Goal: Navigation & Orientation: Find specific page/section

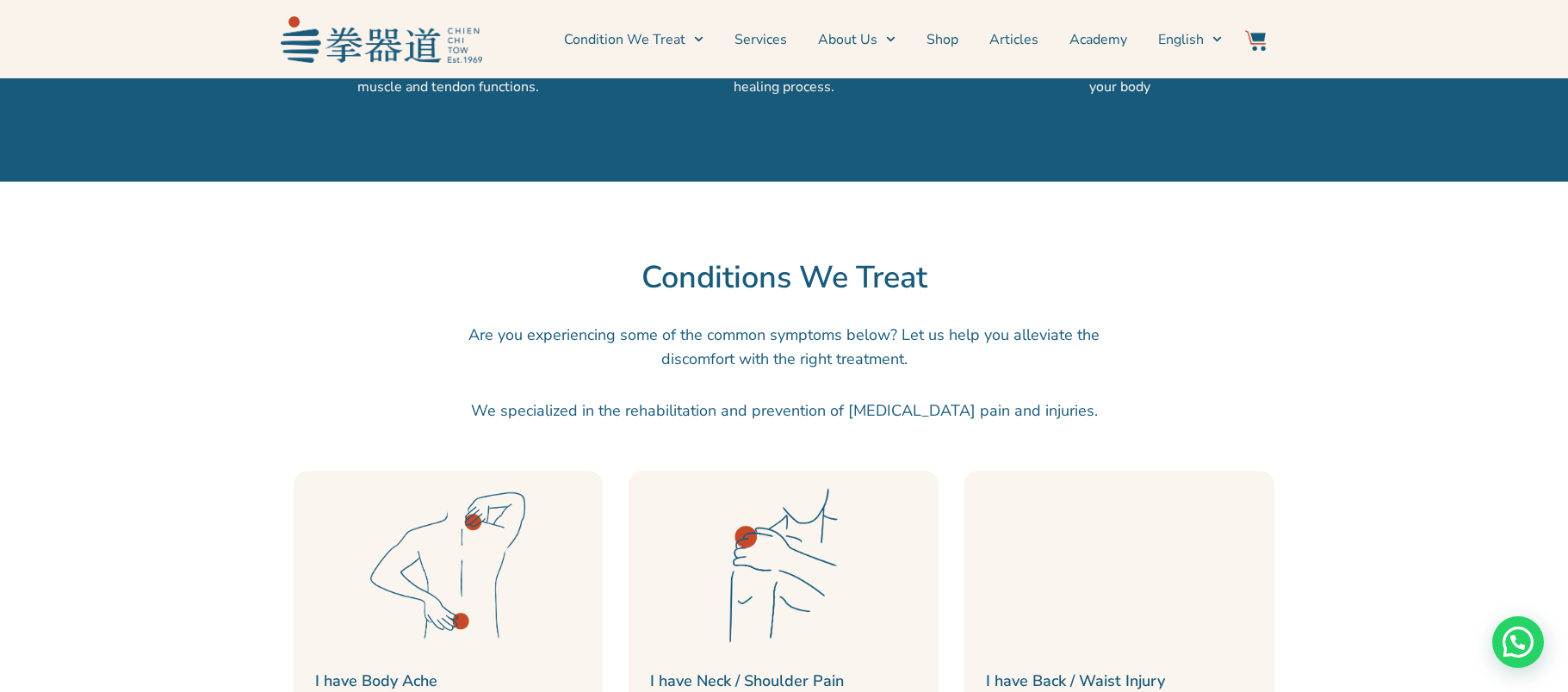
scroll to position [1713, 0]
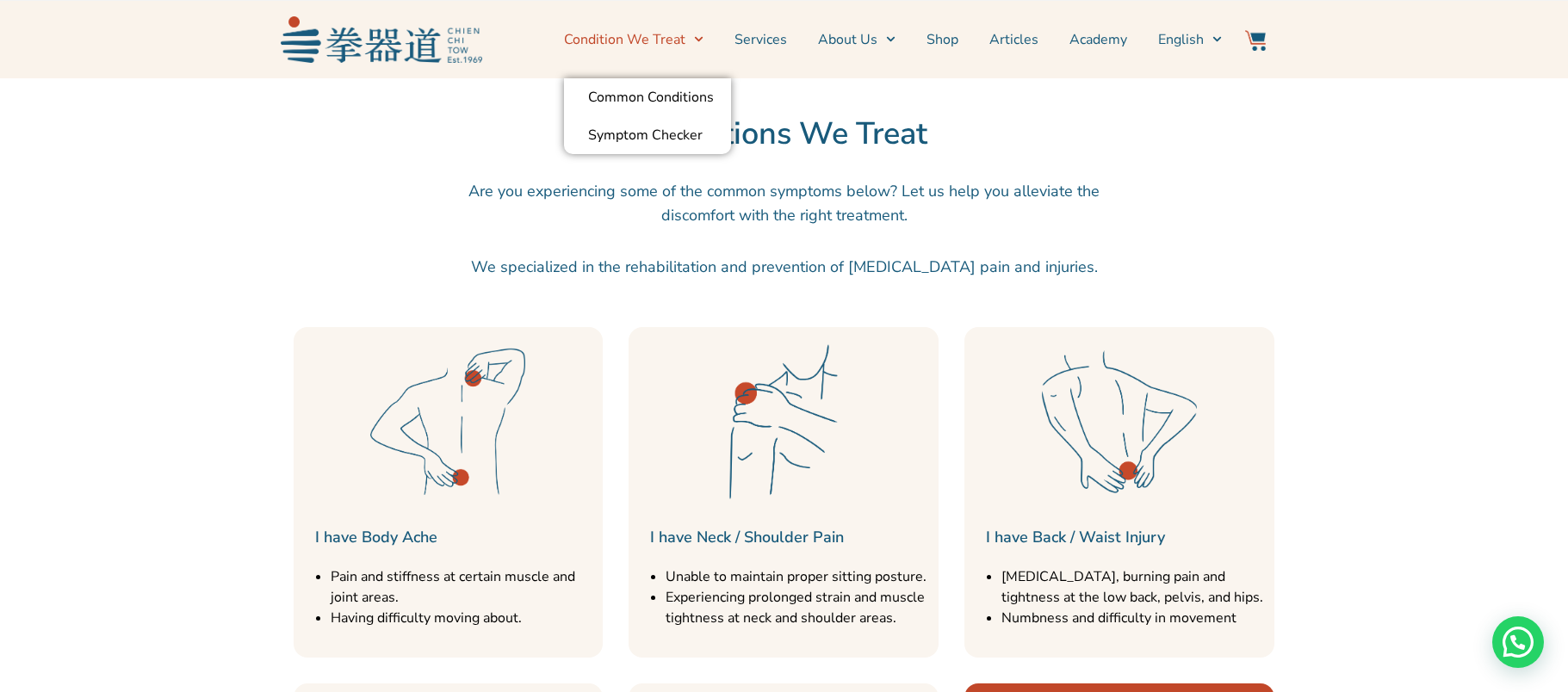
click at [698, 46] on span "Menu" at bounding box center [694, 39] width 18 height 27
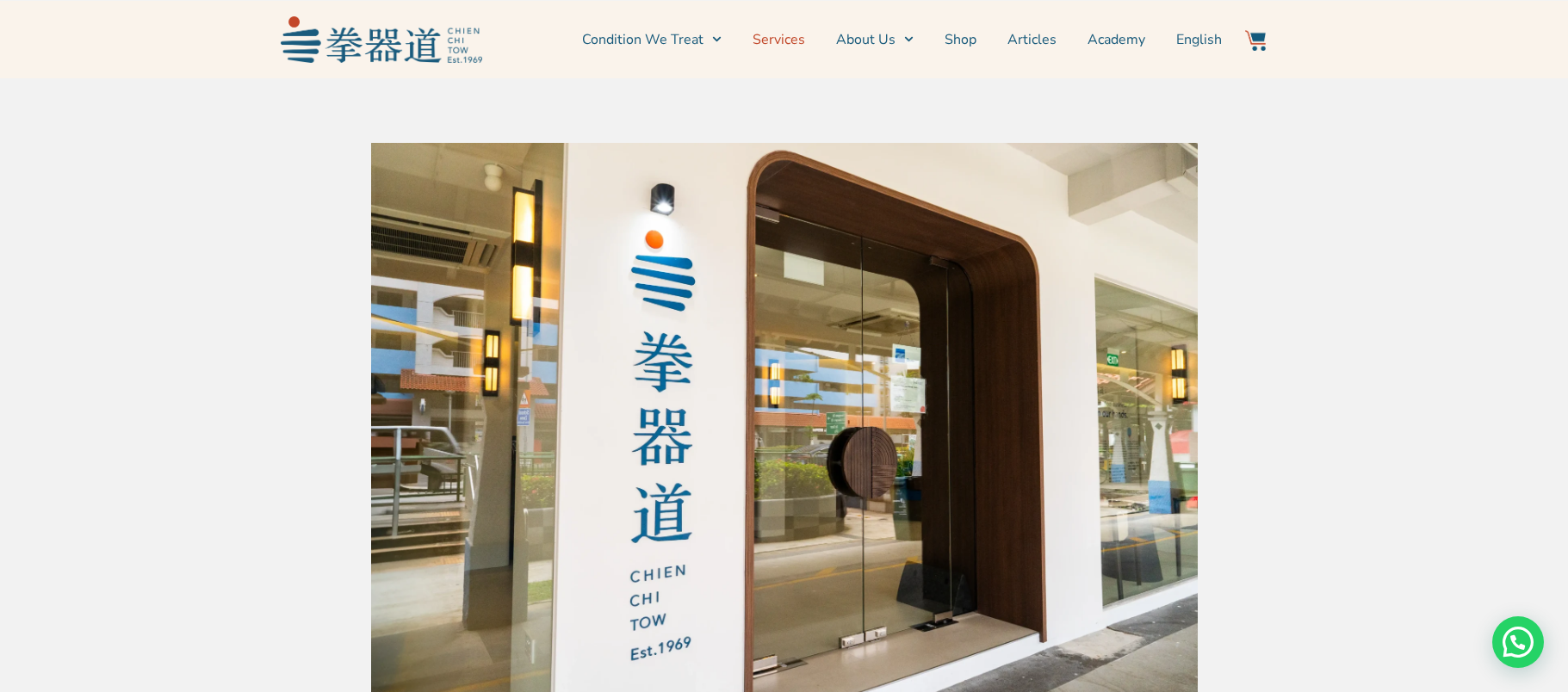
click at [775, 36] on link "Services" at bounding box center [778, 39] width 52 height 43
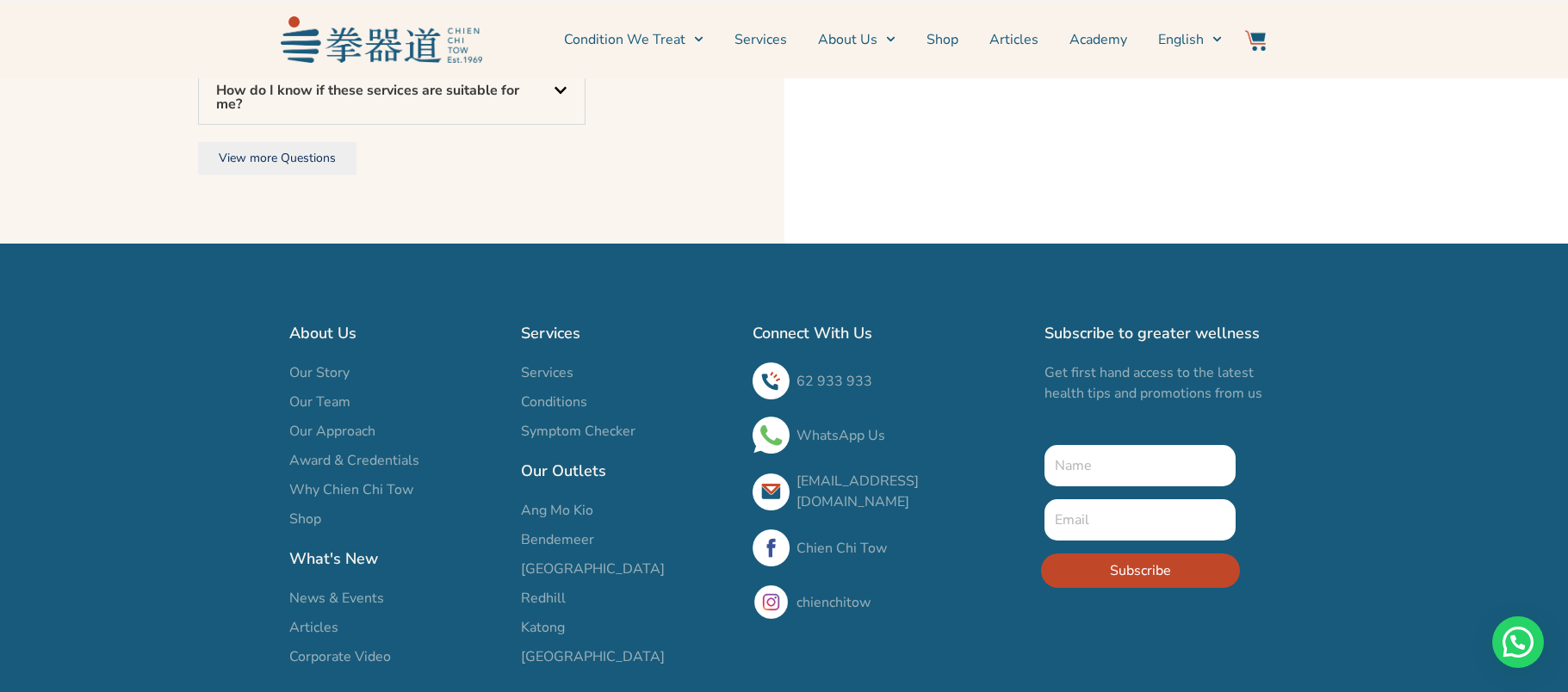
scroll to position [5743, 0]
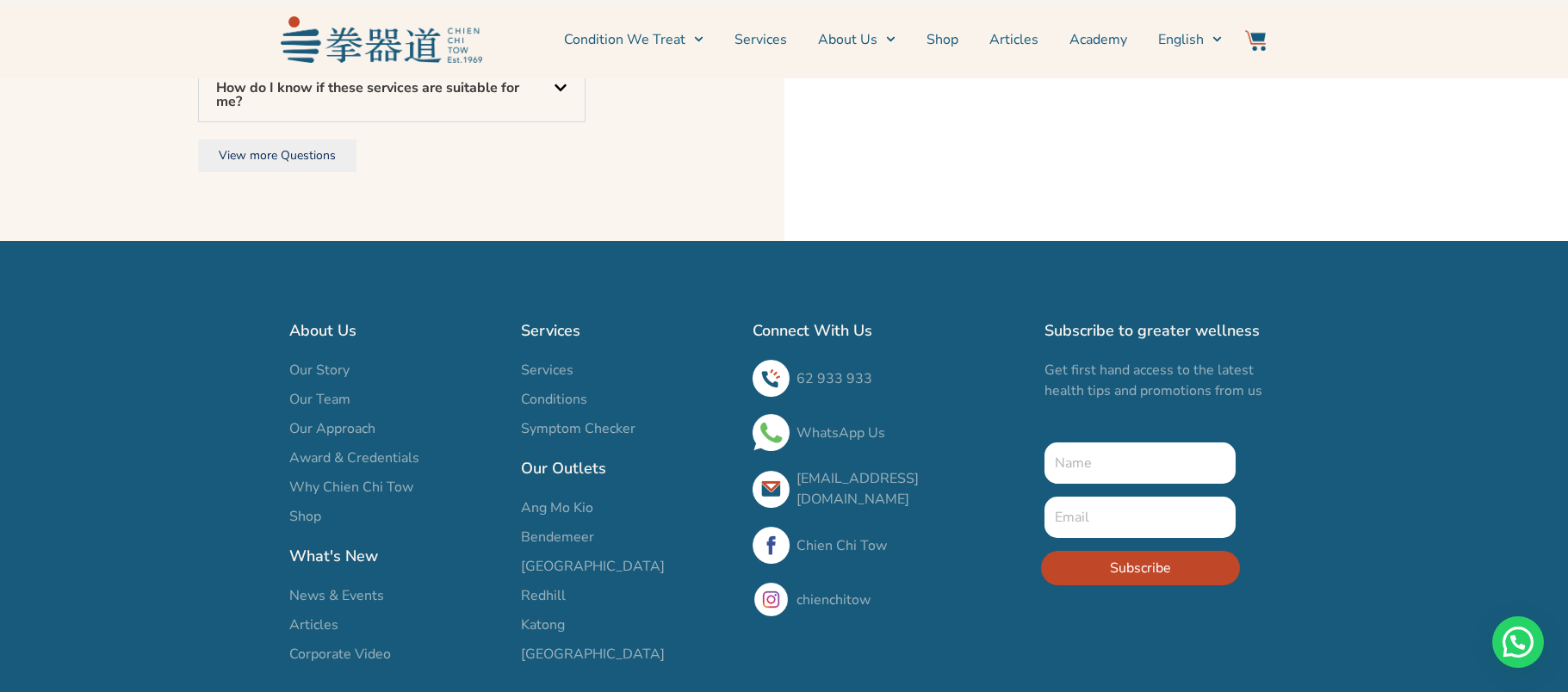
click at [536, 606] on span "Redhill" at bounding box center [543, 596] width 45 height 21
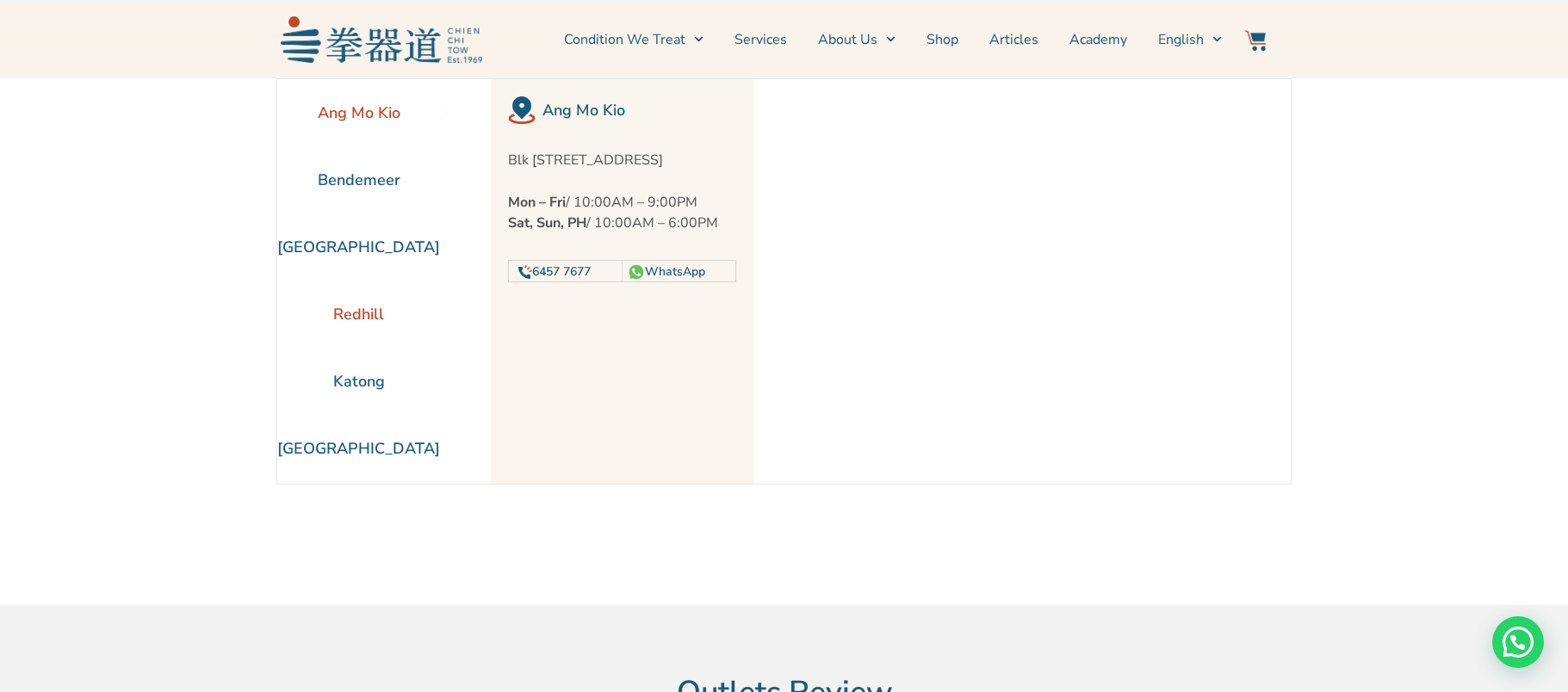
click at [333, 318] on li "Redhill" at bounding box center [358, 314] width 162 height 67
